Goal: Task Accomplishment & Management: Manage account settings

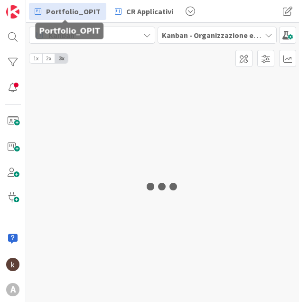
click at [59, 10] on span "Portfolio_OPIT" at bounding box center [73, 11] width 55 height 11
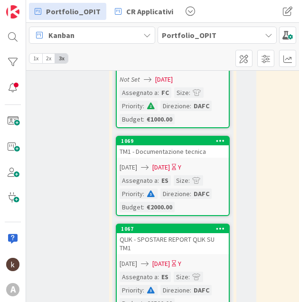
scroll to position [522, 72]
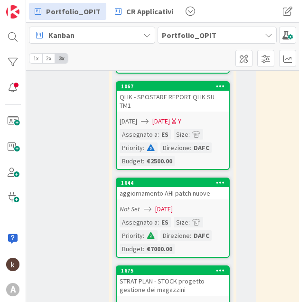
click at [186, 190] on div "aggiornamento AHI patch nuove" at bounding box center [173, 193] width 112 height 12
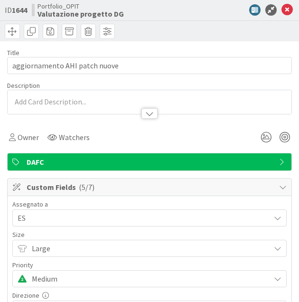
scroll to position [142, 0]
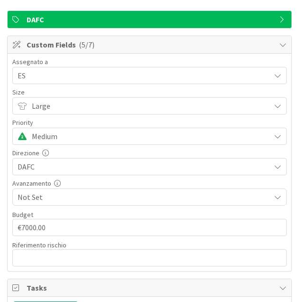
click at [175, 112] on span "Medium" at bounding box center [148, 105] width 233 height 13
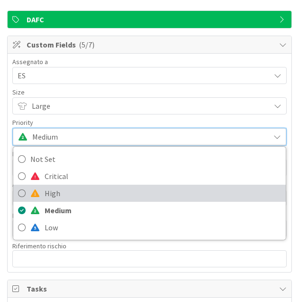
click at [105, 195] on span "High" at bounding box center [163, 193] width 236 height 14
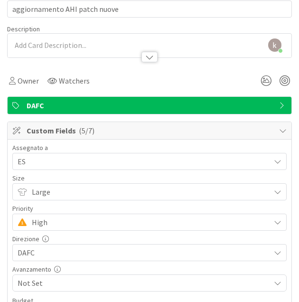
scroll to position [0, 0]
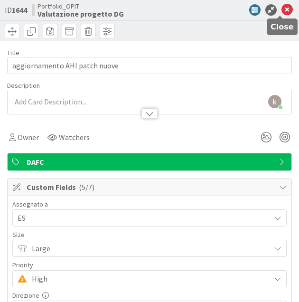
click at [281, 14] on icon at bounding box center [286, 9] width 11 height 11
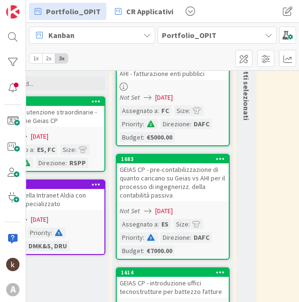
scroll to position [142, 72]
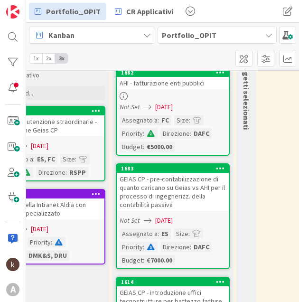
click at [192, 193] on div "GEIAS CP - pre-contabilizzazione di quanto caricano su Geias vs AHI per il proc…" at bounding box center [173, 192] width 112 height 38
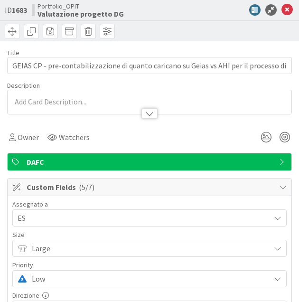
click at [85, 255] on span "Low" at bounding box center [148, 247] width 233 height 13
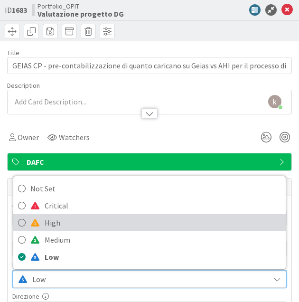
click at [91, 218] on span "High" at bounding box center [163, 222] width 236 height 14
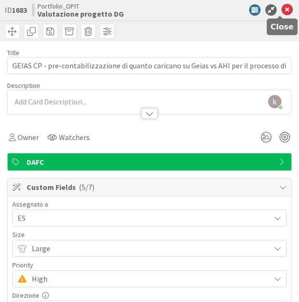
click at [284, 9] on icon at bounding box center [286, 9] width 11 height 11
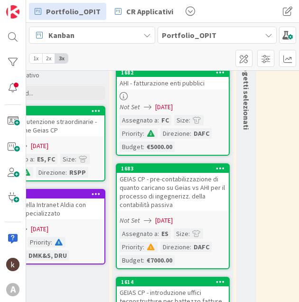
click at [192, 90] on link "1682 AHI - fatturazione enti pubblici Not Set [DATE] Assegnato a : FC Size : Pr…" at bounding box center [173, 111] width 114 height 88
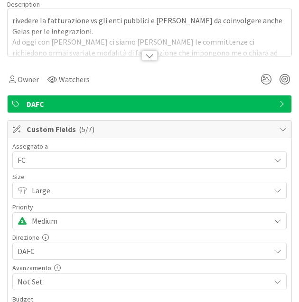
scroll to position [95, 0]
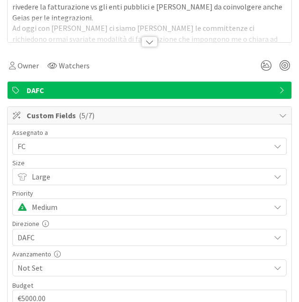
click at [120, 183] on span "Medium" at bounding box center [148, 176] width 233 height 13
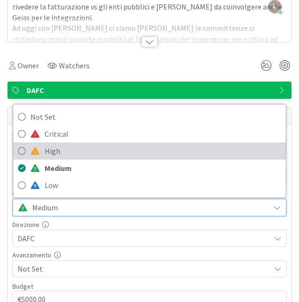
click at [108, 155] on span "High" at bounding box center [163, 151] width 236 height 14
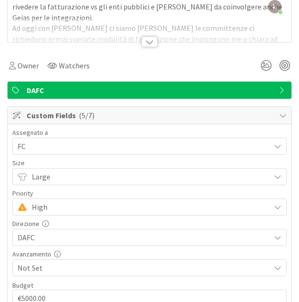
scroll to position [0, 0]
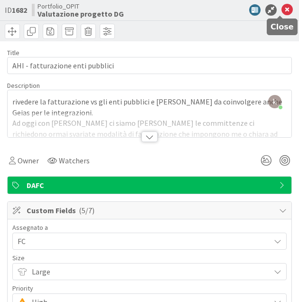
click at [281, 11] on icon at bounding box center [286, 9] width 11 height 11
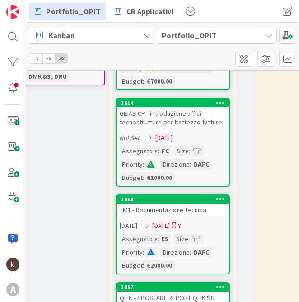
scroll to position [328, 72]
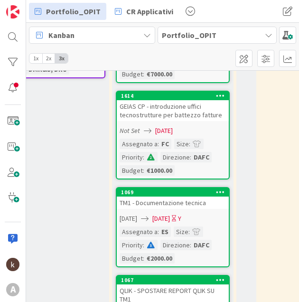
click at [190, 110] on div "GEIAS CP - introduzione uffici tecnostrutture per battezzo fatture" at bounding box center [173, 110] width 112 height 21
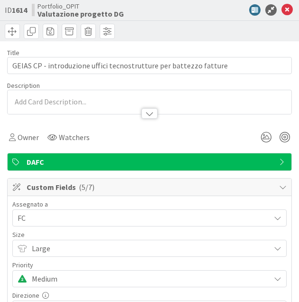
click at [73, 255] on span "Medium" at bounding box center [148, 247] width 233 height 13
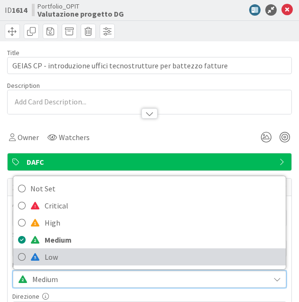
click at [78, 252] on span "Low" at bounding box center [163, 256] width 236 height 14
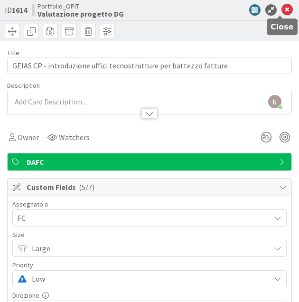
click at [281, 13] on icon at bounding box center [286, 9] width 11 height 11
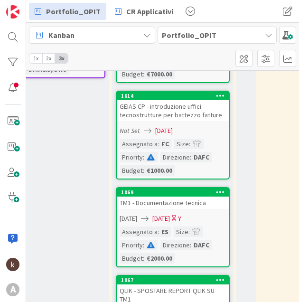
click at [173, 204] on div "TM1 - Documentazione tecnica" at bounding box center [173, 202] width 112 height 12
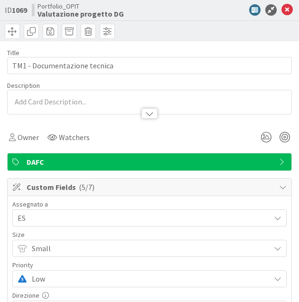
click at [82, 255] on span "Low" at bounding box center [148, 247] width 233 height 13
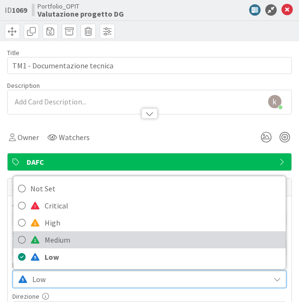
click at [82, 235] on span "Medium" at bounding box center [163, 239] width 236 height 14
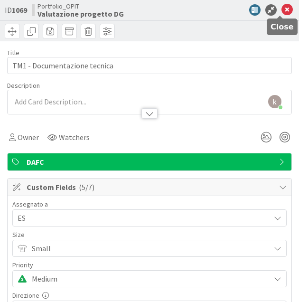
click at [282, 8] on icon at bounding box center [286, 9] width 11 height 11
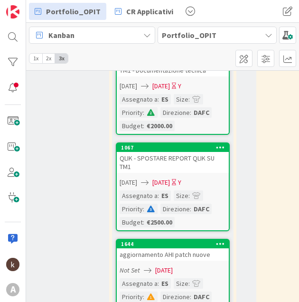
scroll to position [470, 72]
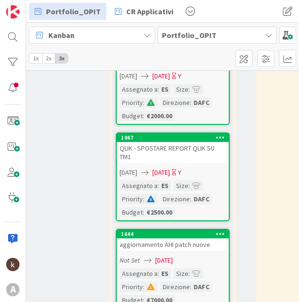
click at [183, 157] on div "QLIK - SPOSTARE REPORT QLIK SU TM1" at bounding box center [173, 152] width 112 height 21
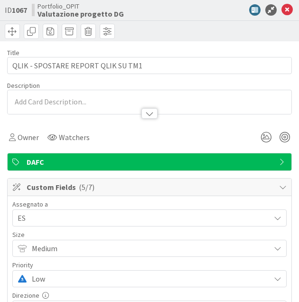
click at [107, 255] on span "Low" at bounding box center [148, 247] width 233 height 13
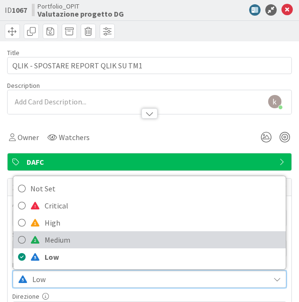
click at [109, 238] on span "Medium" at bounding box center [163, 239] width 236 height 14
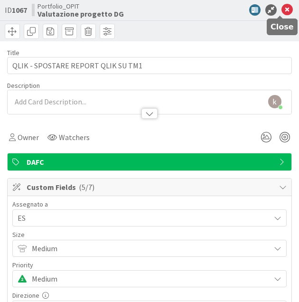
click at [282, 8] on icon at bounding box center [286, 9] width 11 height 11
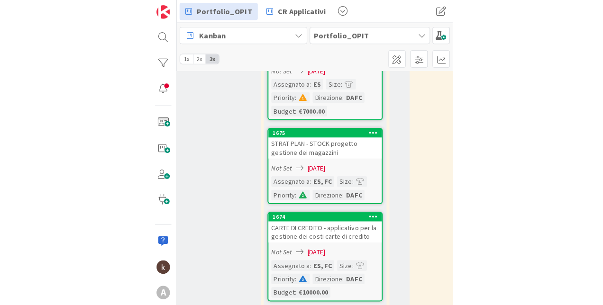
scroll to position [707, 72]
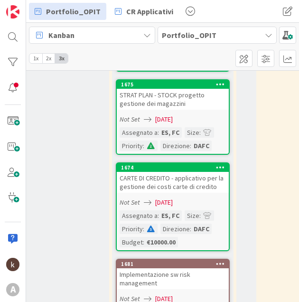
click at [197, 190] on div "CARTE DI CREDITO - applicativo per la gestione dei costi carte di credito" at bounding box center [173, 182] width 112 height 21
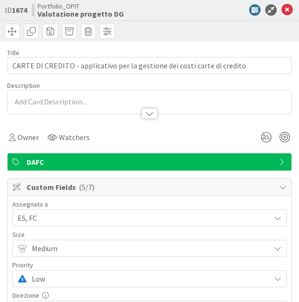
type textarea "x"
click at [281, 12] on icon at bounding box center [286, 9] width 11 height 11
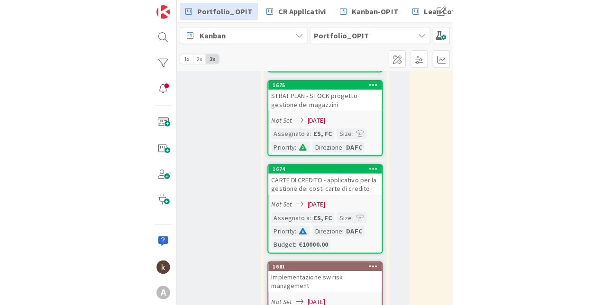
scroll to position [707, 6]
